Goal: Register for event/course

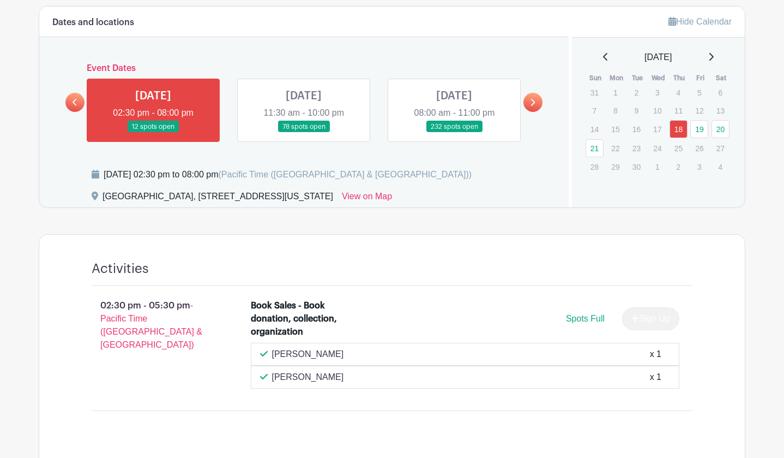
scroll to position [509, 0]
click at [304, 132] on link at bounding box center [304, 132] width 0 height 0
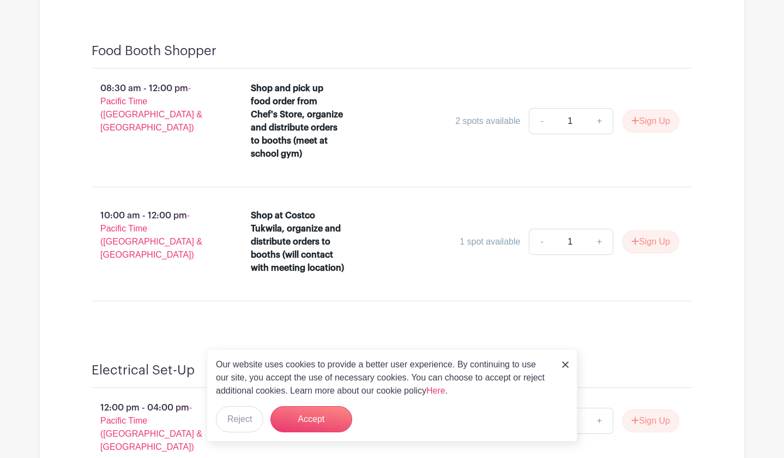
scroll to position [9139, 0]
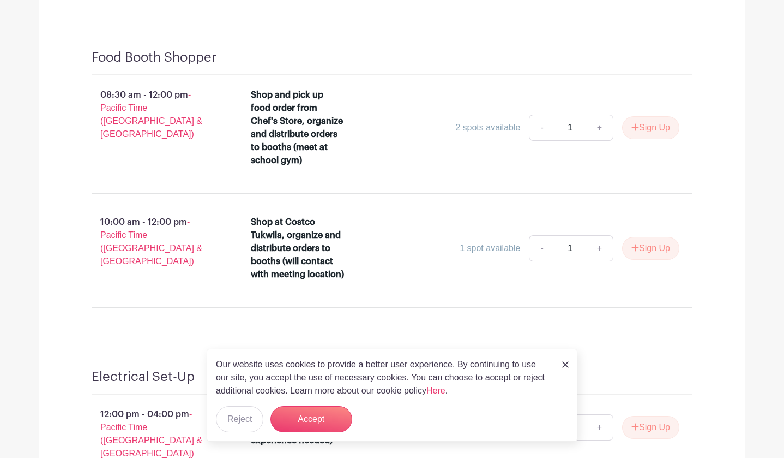
click at [562, 362] on img at bounding box center [565, 364] width 7 height 7
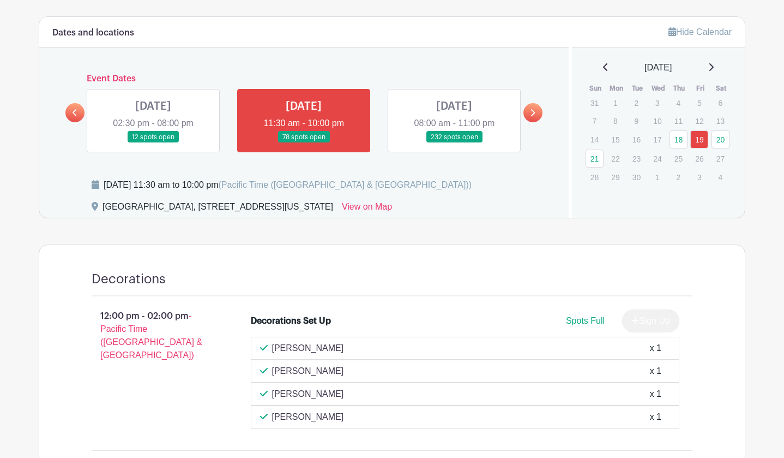
scroll to position [495, 0]
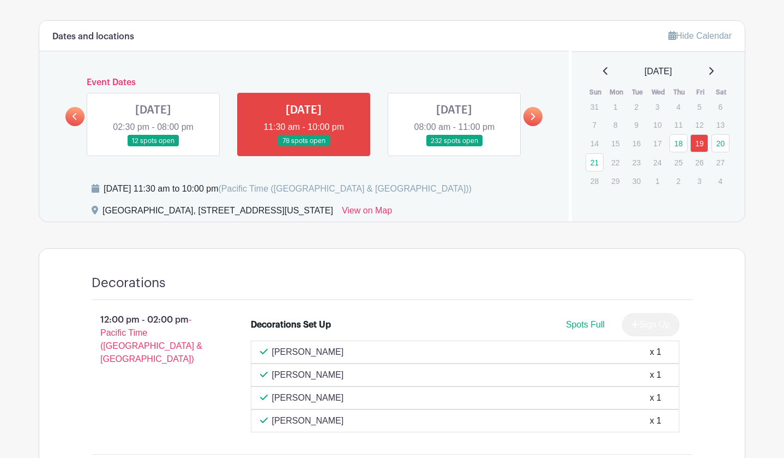
click at [454, 147] on link at bounding box center [454, 147] width 0 height 0
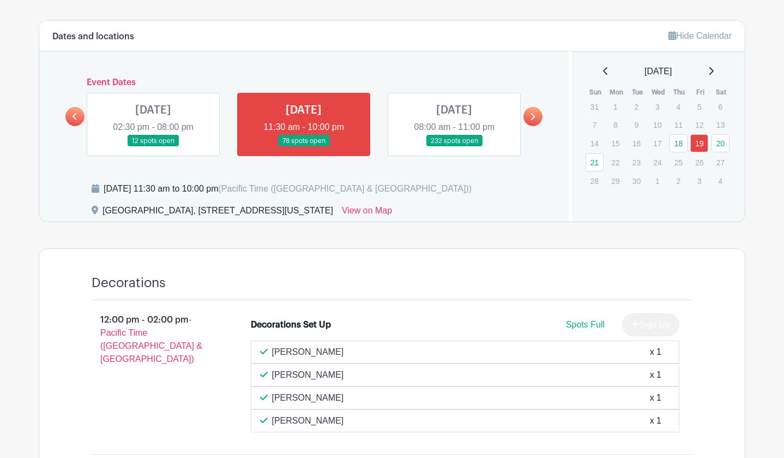
click at [454, 147] on link at bounding box center [454, 147] width 0 height 0
click at [531, 120] on link at bounding box center [533, 116] width 19 height 19
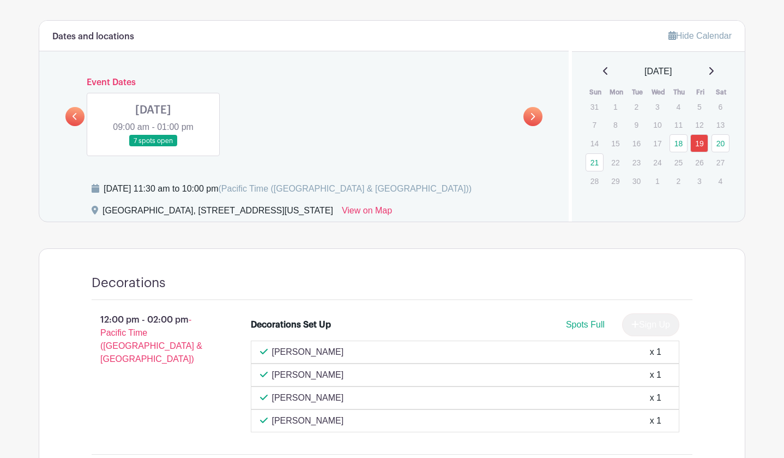
click at [81, 113] on link at bounding box center [74, 116] width 19 height 19
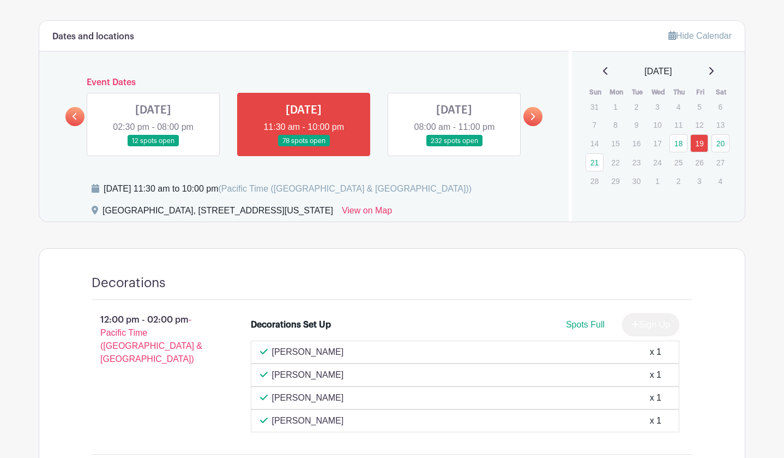
click at [454, 147] on link at bounding box center [454, 147] width 0 height 0
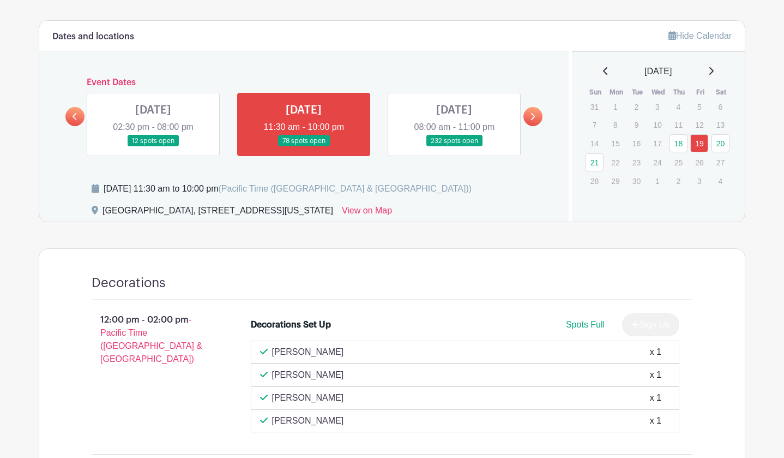
click at [454, 147] on link at bounding box center [454, 147] width 0 height 0
click at [726, 144] on link "20" at bounding box center [721, 143] width 18 height 18
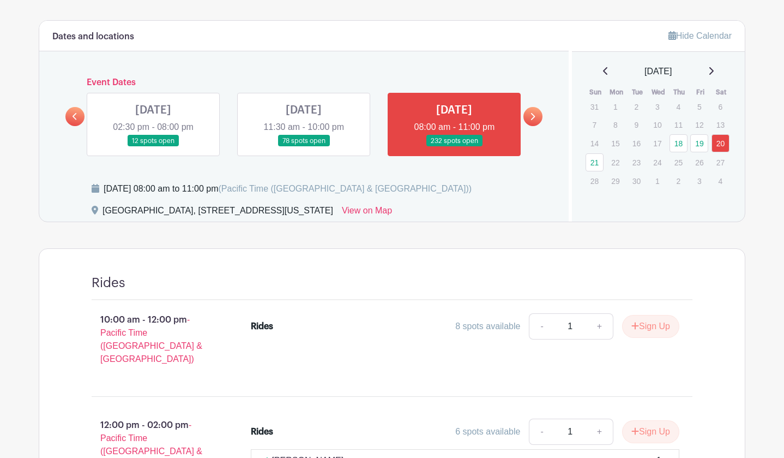
click at [735, 141] on div "[DATE] Sun Mon Tue Wed Thu Fri Sat 31 1 2 3 4 5 6 7 8 9 10 11 12 13 14 15 16 17…" at bounding box center [658, 127] width 173 height 125
click at [724, 141] on link "20" at bounding box center [721, 143] width 18 height 18
